Goal: Information Seeking & Learning: Learn about a topic

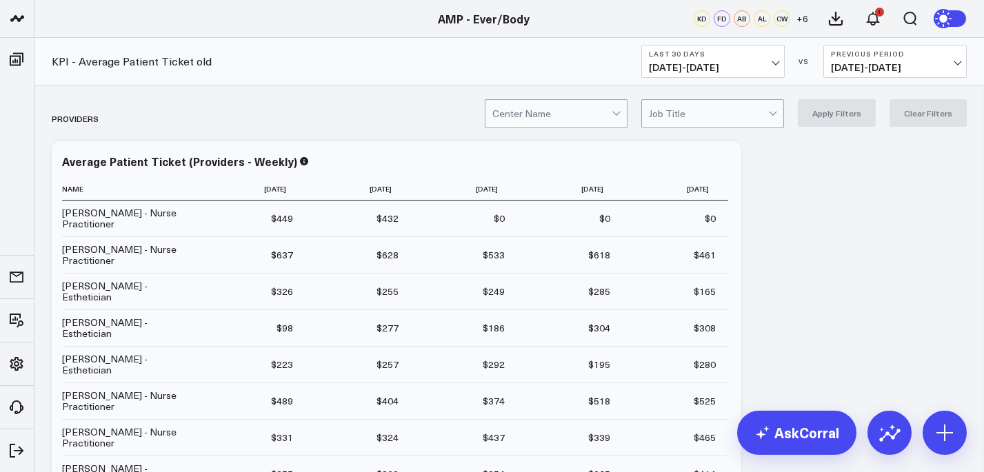
click at [732, 66] on span "[DATE] - [DATE]" at bounding box center [713, 67] width 128 height 11
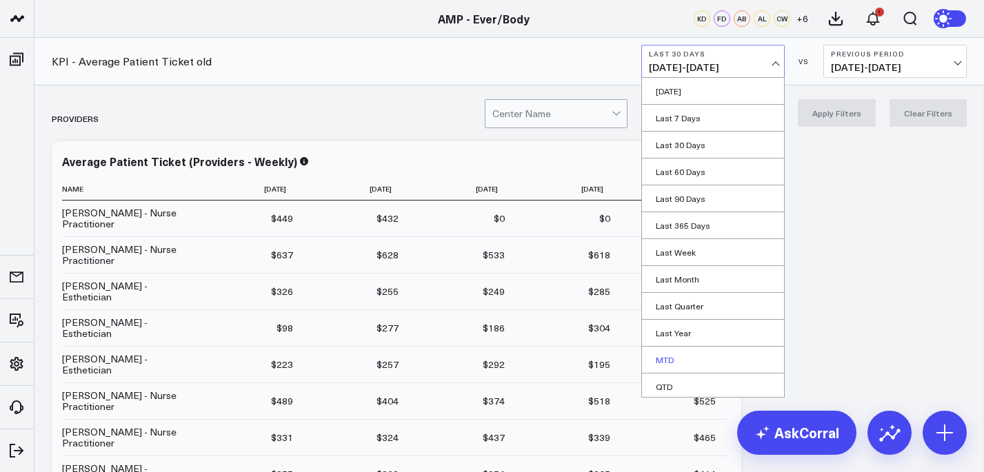
click at [671, 361] on link "MTD" at bounding box center [713, 360] width 142 height 26
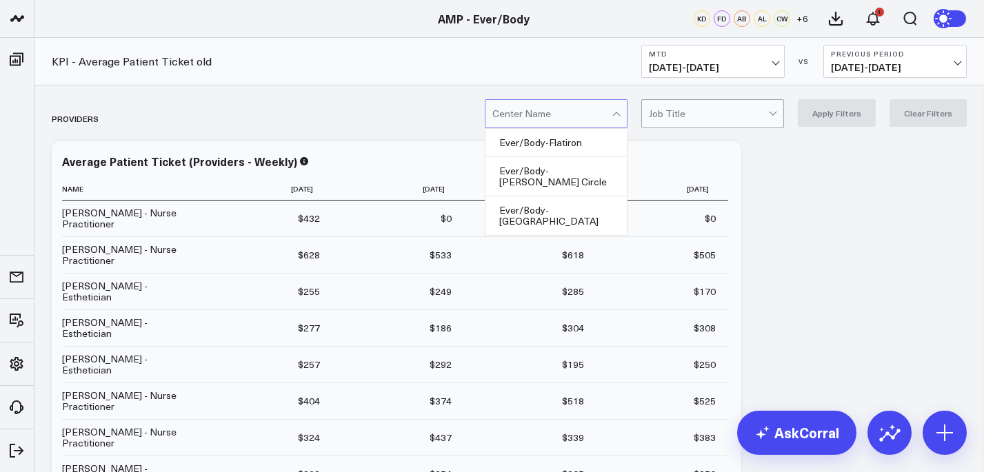
click at [611, 113] on div at bounding box center [551, 114] width 119 height 28
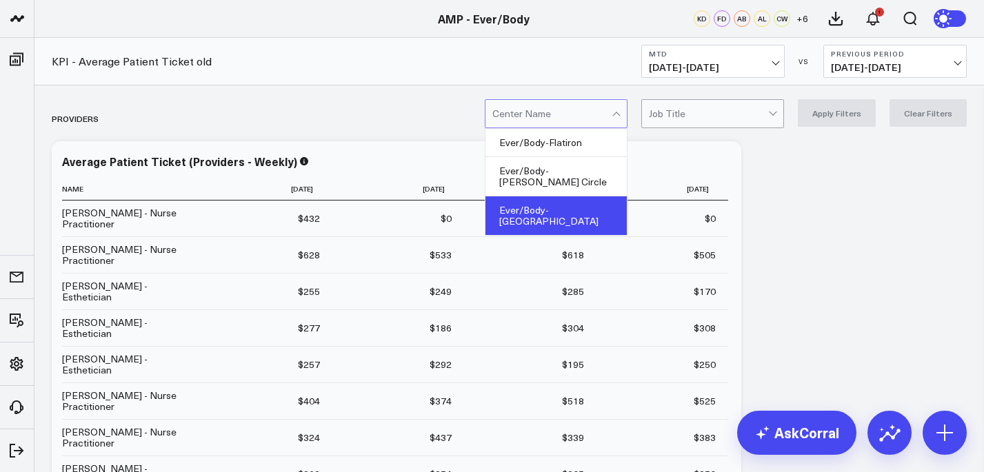
click at [593, 196] on div "Ever/Body-[GEOGRAPHIC_DATA]" at bounding box center [555, 215] width 141 height 39
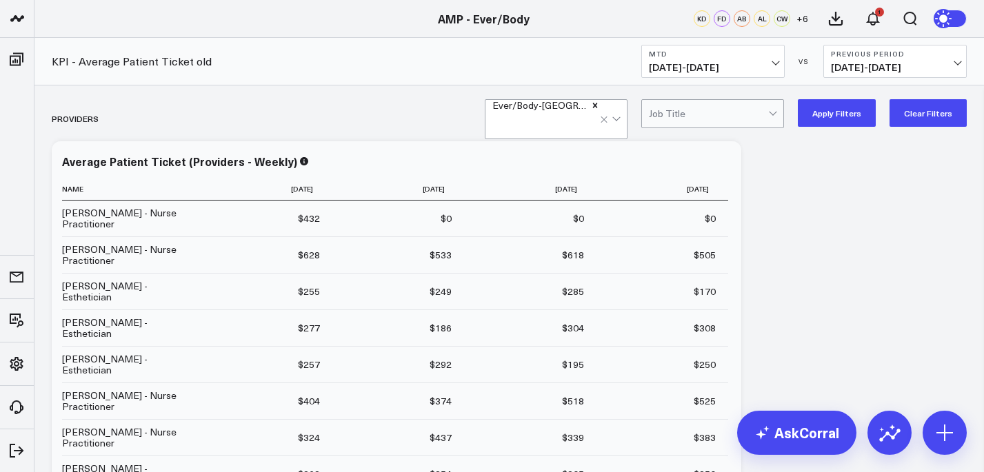
click at [843, 118] on button "Apply Filters" at bounding box center [836, 113] width 78 height 28
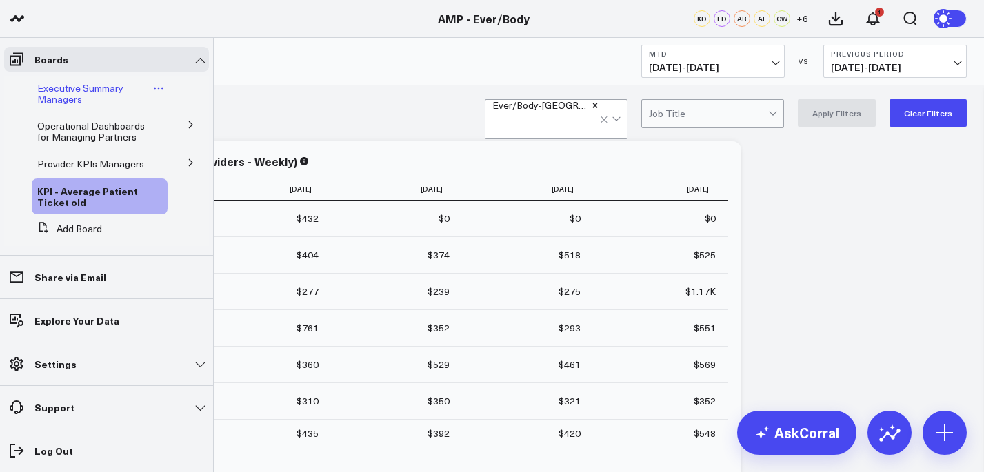
click at [111, 90] on span "Executive Summary Managers" at bounding box center [80, 93] width 86 height 24
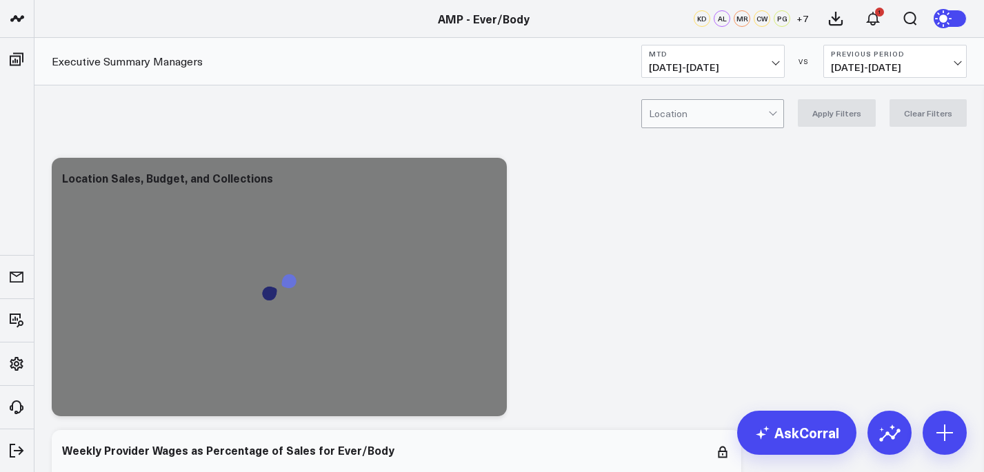
click at [713, 116] on div at bounding box center [708, 114] width 119 height 28
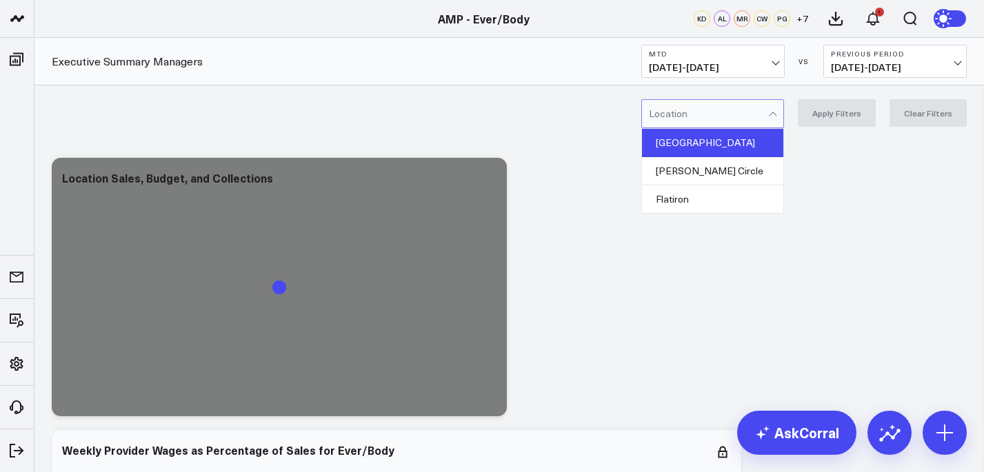
click at [702, 145] on div "[GEOGRAPHIC_DATA]" at bounding box center [712, 143] width 141 height 28
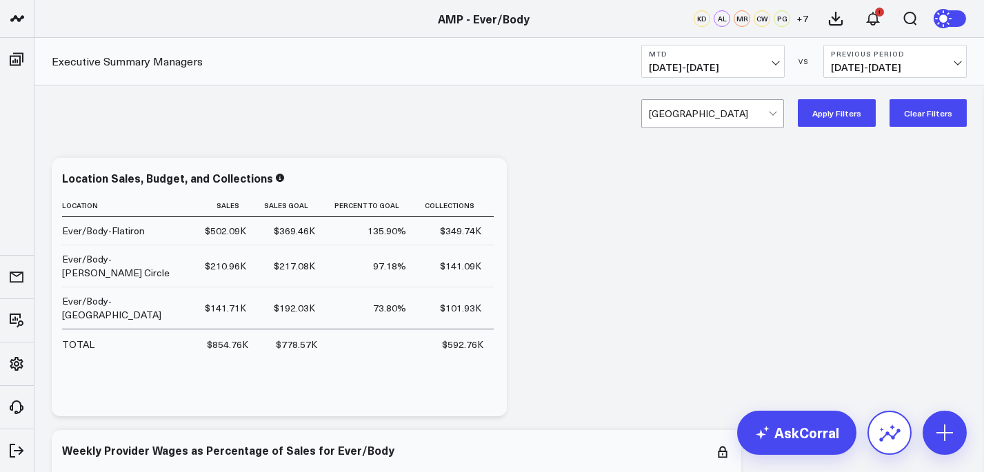
click at [882, 438] on icon at bounding box center [889, 435] width 21 height 13
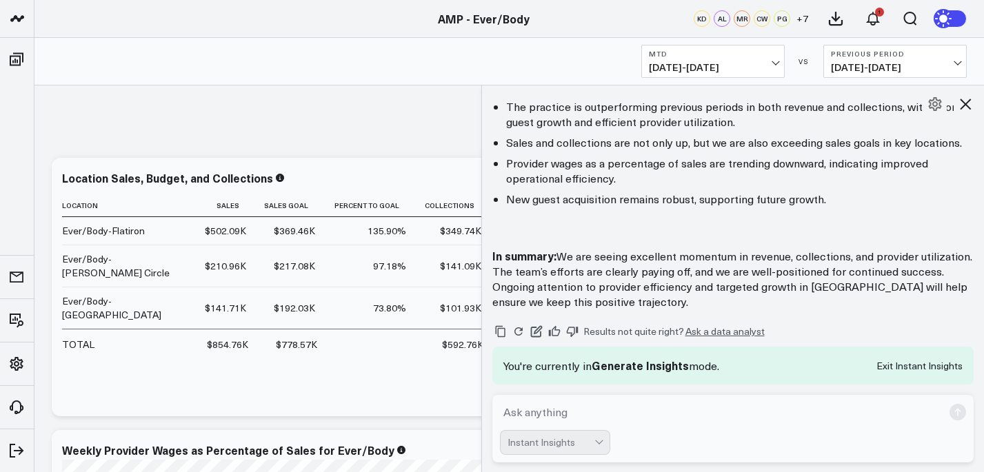
scroll to position [8, 0]
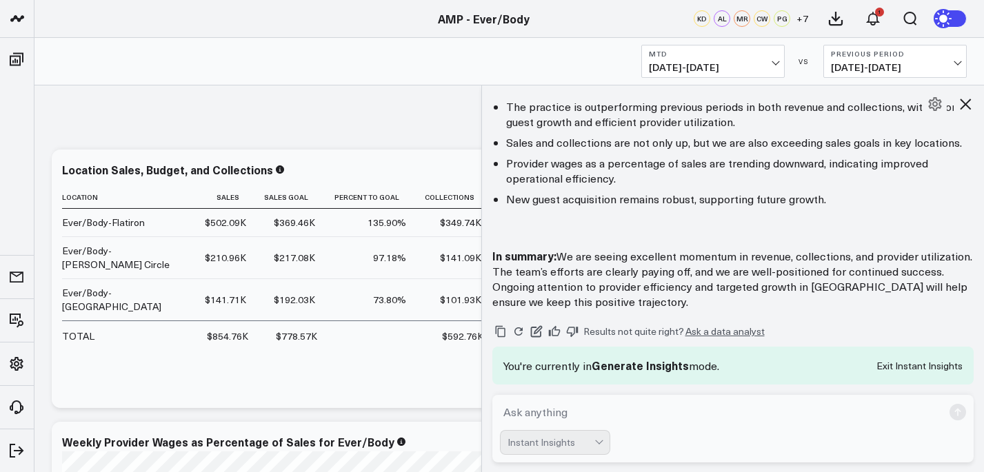
click at [559, 410] on textarea at bounding box center [721, 412] width 443 height 25
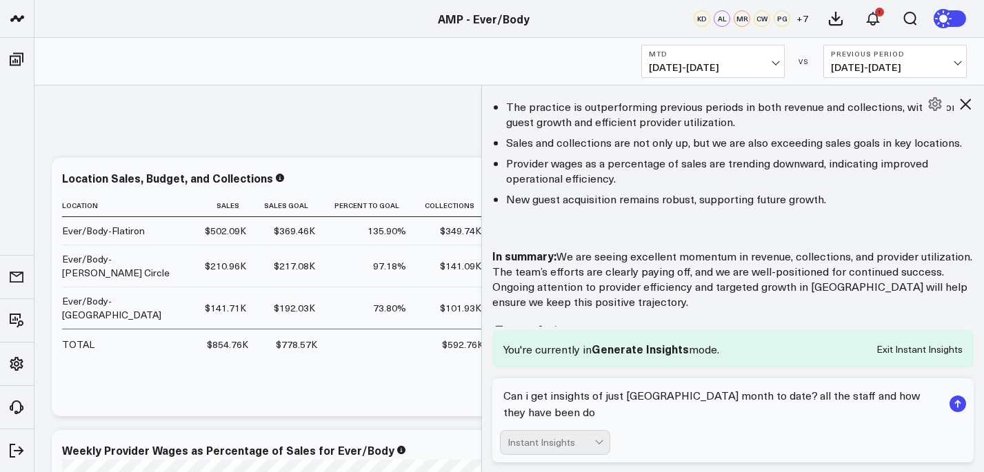
scroll to position [1140, 0]
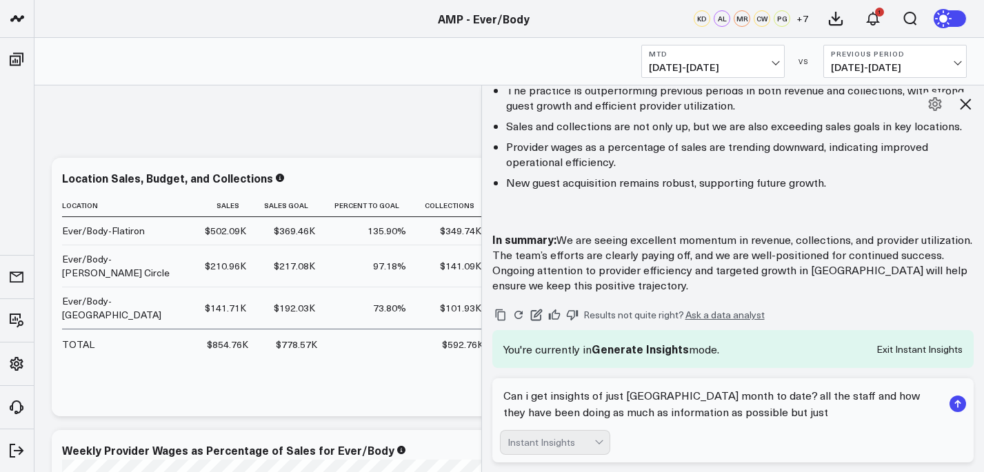
type textarea "Can i get insights of just [GEOGRAPHIC_DATA] month to date? all the staff and h…"
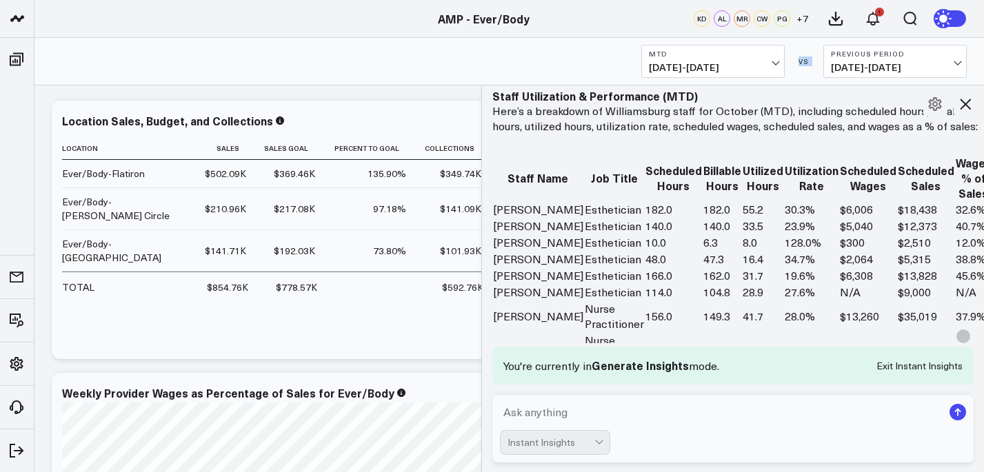
scroll to position [1795, 0]
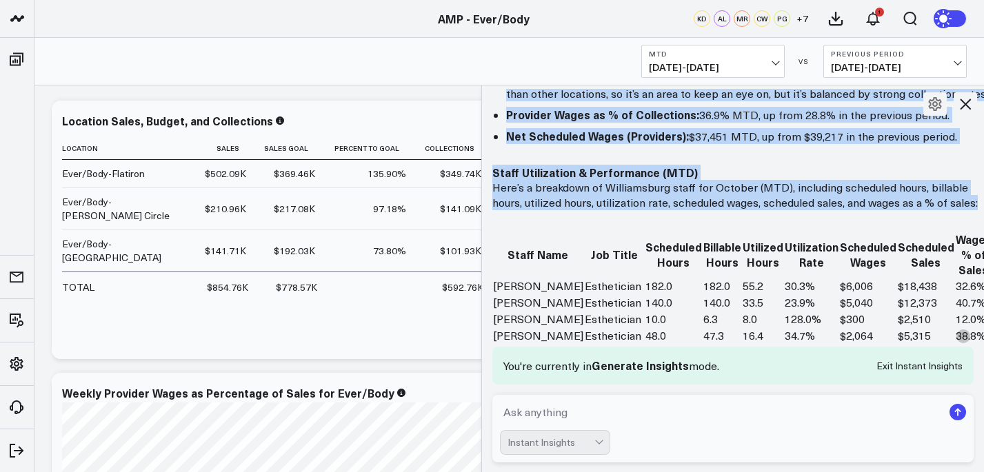
drag, startPoint x: 494, startPoint y: 159, endPoint x: 672, endPoint y: 195, distance: 181.4
click at [672, 197] on div "Absolutely! Here’s a focused, high-level summary of Ever/Body-Williamsburg’s pe…" at bounding box center [742, 469] width 500 height 1429
copy div "Loremipsumdo: Sitam-co-Adip Elitseddoei Temporin Utlabor & Etdoloremag Aliqu: $…"
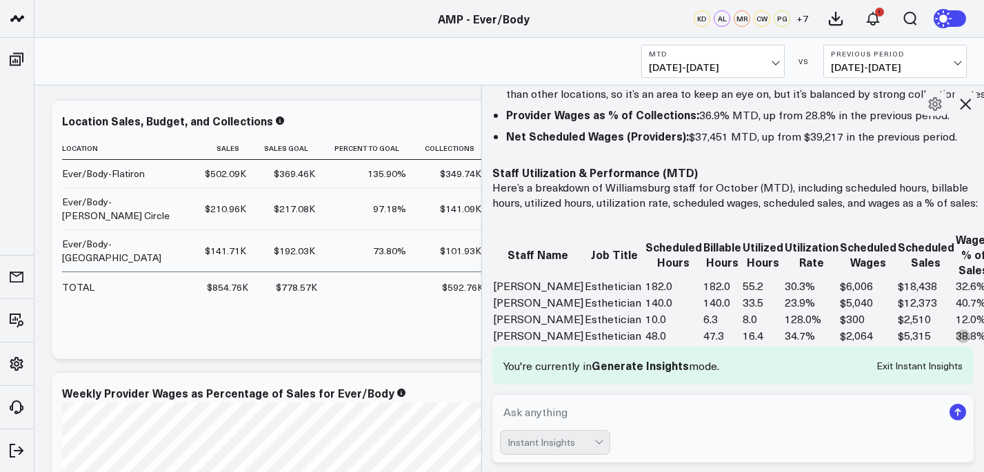
click at [644, 231] on th "Scheduled Hours" at bounding box center [673, 254] width 58 height 47
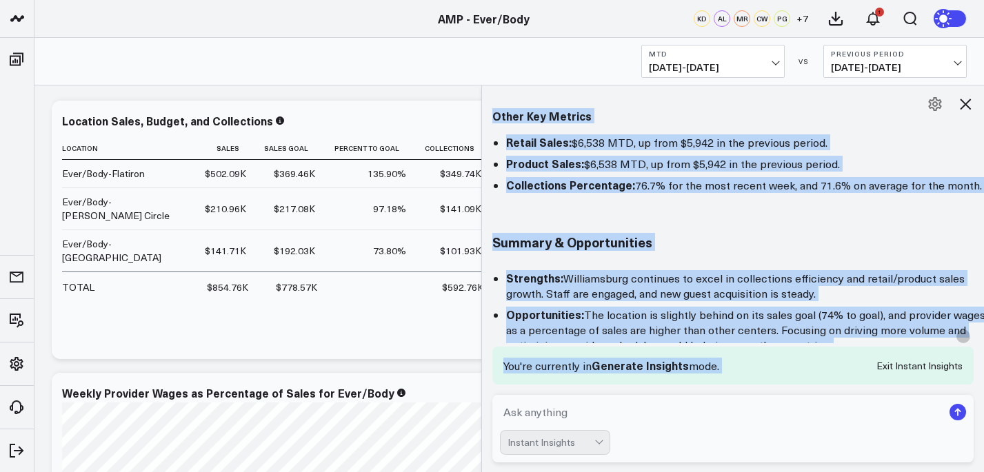
scroll to position [2776, 0]
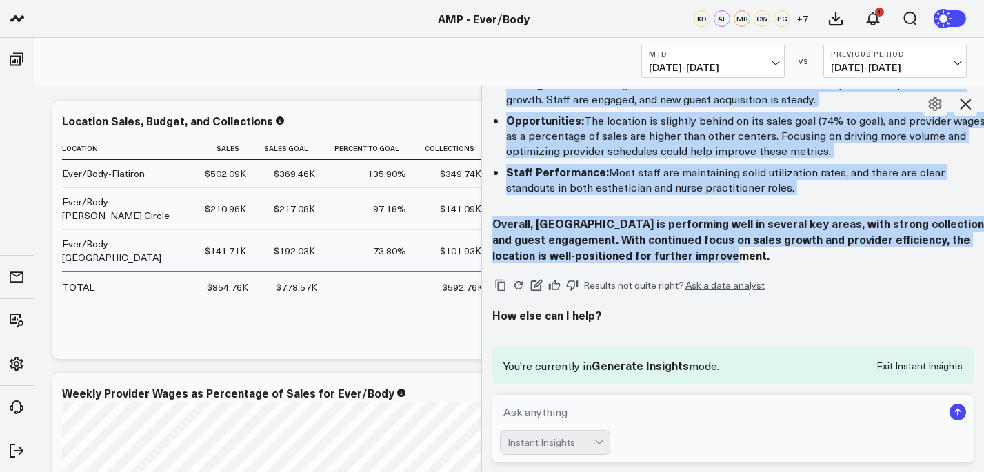
drag, startPoint x: 491, startPoint y: 199, endPoint x: 760, endPoint y: 256, distance: 274.0
copy div "Guest Volume & New Patient Growth Total Guests: 305 unique guests MTD, consiste…"
